Goal: Contribute content

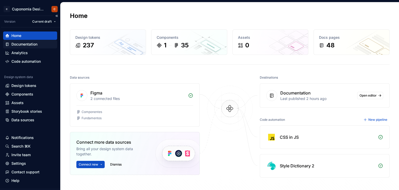
click at [37, 46] on div "Documentation" at bounding box center [24, 44] width 26 height 5
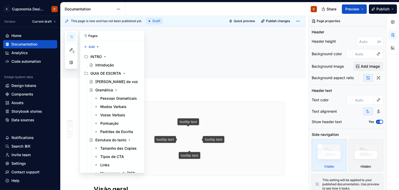
click at [70, 35] on icon "button" at bounding box center [71, 37] width 4 height 4
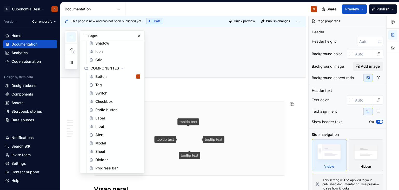
scroll to position [364, 0]
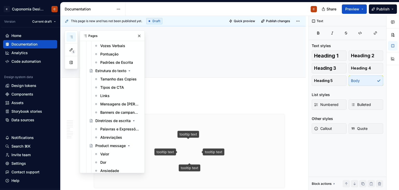
scroll to position [0, 0]
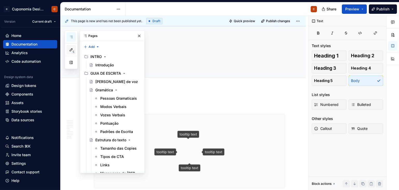
click at [74, 47] on button "5" at bounding box center [71, 49] width 9 height 9
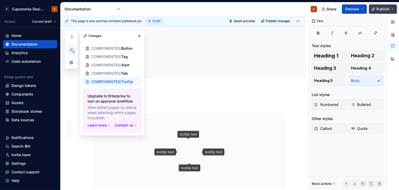
click at [378, 8] on span "Publish" at bounding box center [383, 8] width 13 height 5
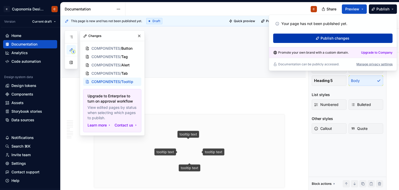
click at [353, 38] on button "Publish changes" at bounding box center [333, 38] width 120 height 9
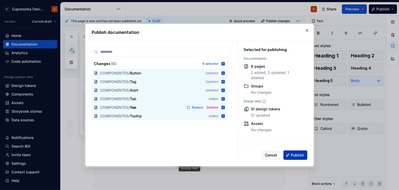
click at [294, 154] on span "Publish" at bounding box center [297, 154] width 13 height 5
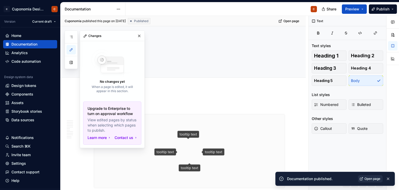
click at [368, 179] on span "Open page" at bounding box center [373, 178] width 16 height 4
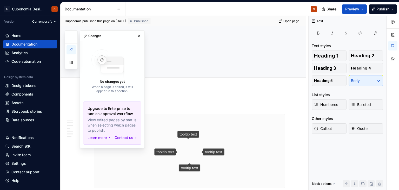
type textarea "*"
